Goal: Find specific page/section: Find specific page/section

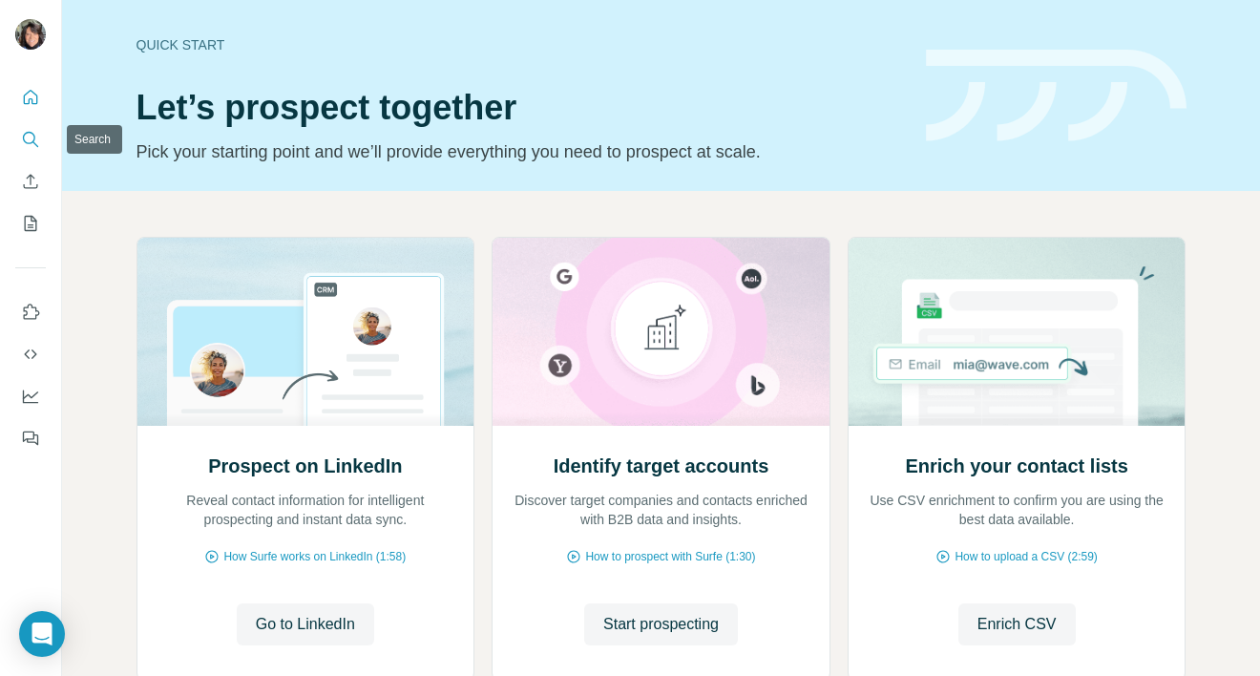
click at [36, 138] on icon "Search" at bounding box center [30, 139] width 19 height 19
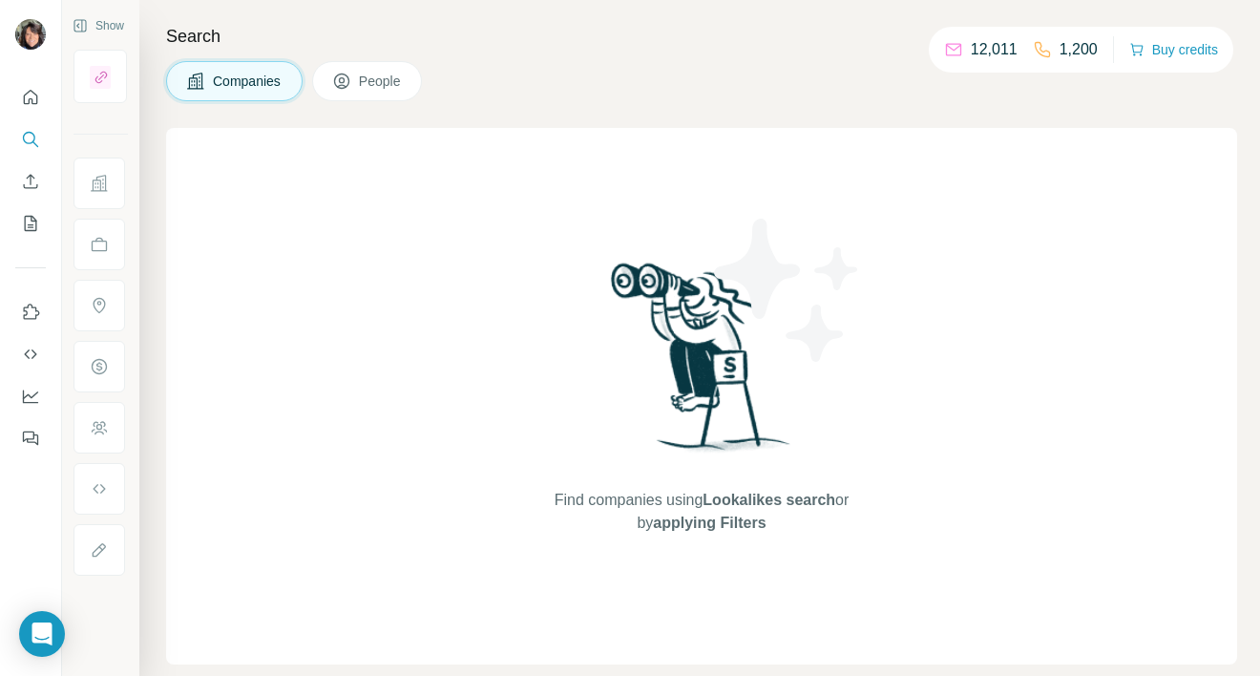
click at [373, 77] on span "People" at bounding box center [381, 81] width 44 height 19
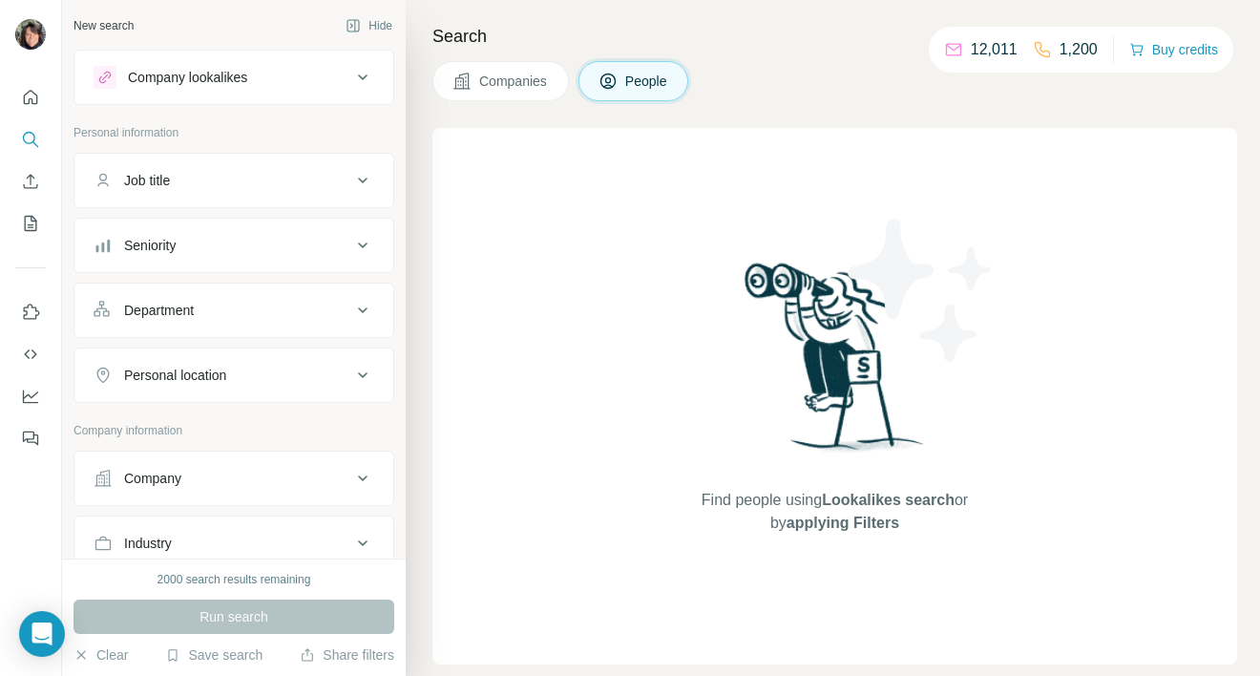
click at [361, 76] on icon at bounding box center [363, 77] width 10 height 6
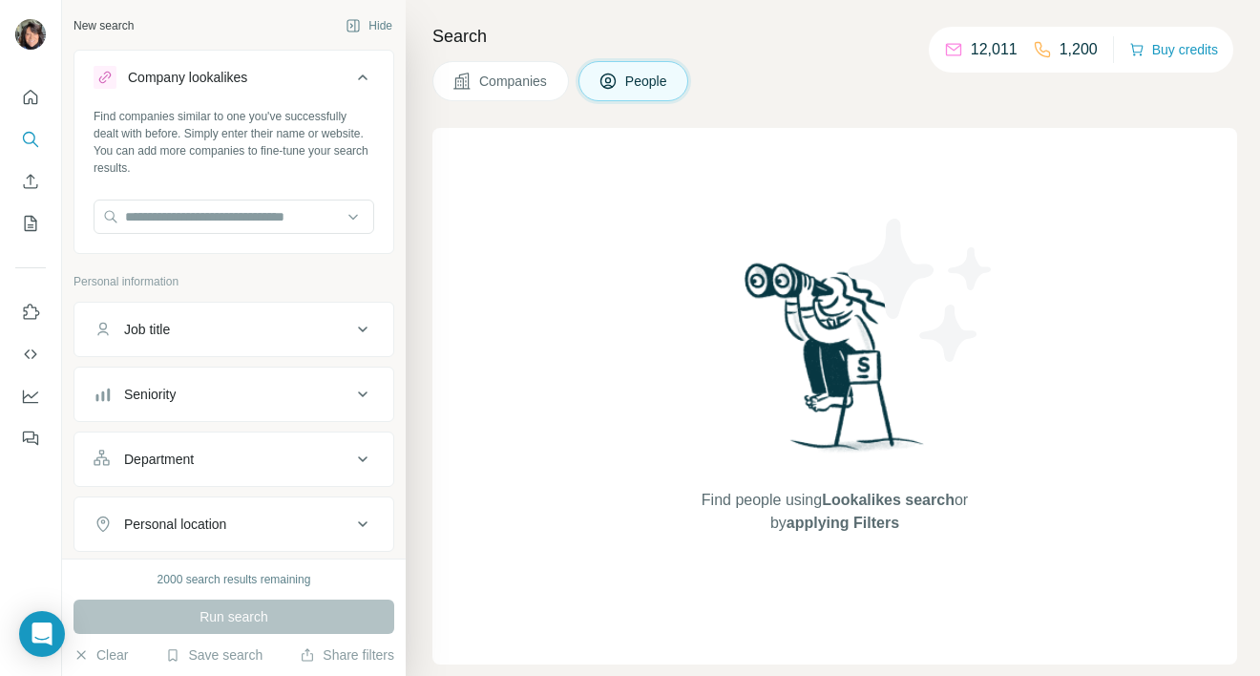
click at [361, 77] on icon at bounding box center [363, 77] width 10 height 6
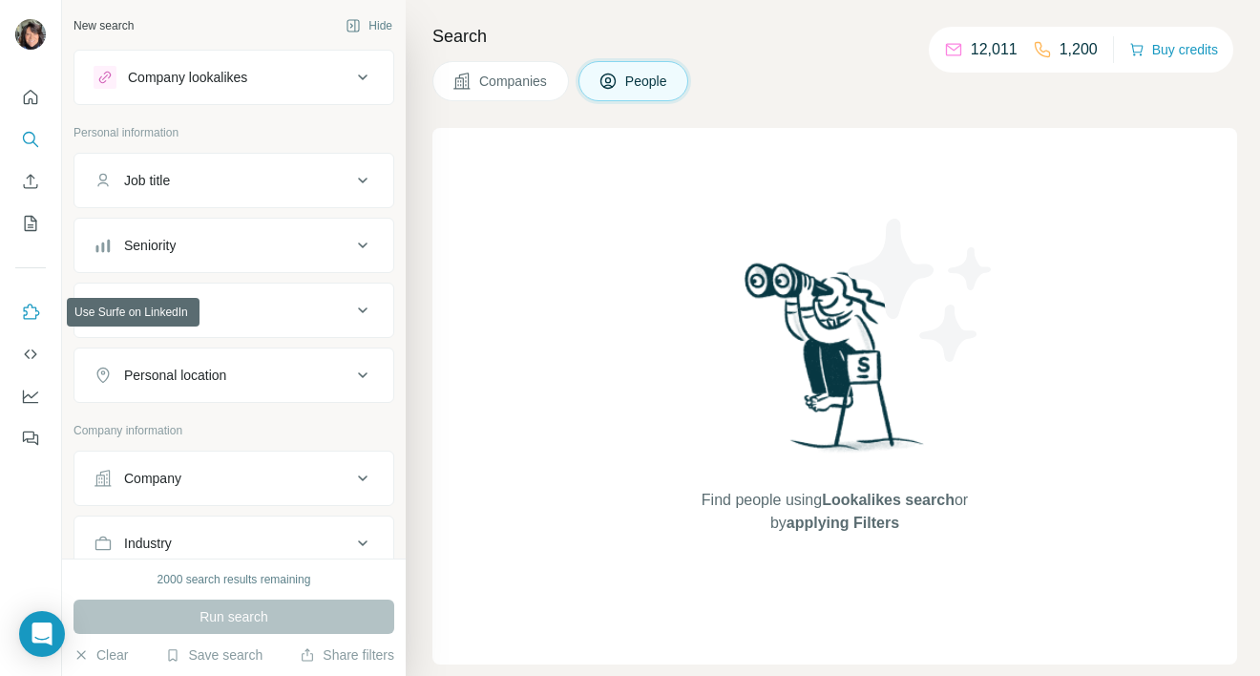
click at [31, 318] on icon "Use Surfe on LinkedIn" at bounding box center [30, 312] width 19 height 19
